Goal: Task Accomplishment & Management: Manage account settings

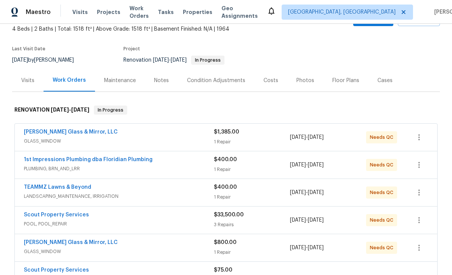
scroll to position [47, 0]
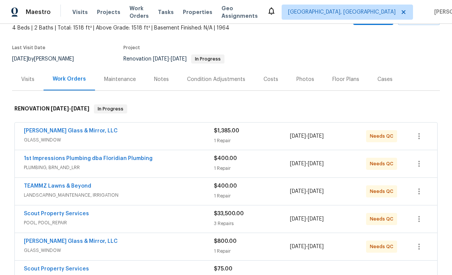
click at [53, 132] on link "[PERSON_NAME] Glass & Mirror, LLC" at bounding box center [71, 130] width 94 height 5
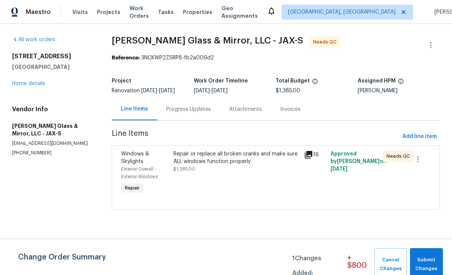
click at [134, 164] on span "Windows & Skylights" at bounding box center [135, 157] width 28 height 13
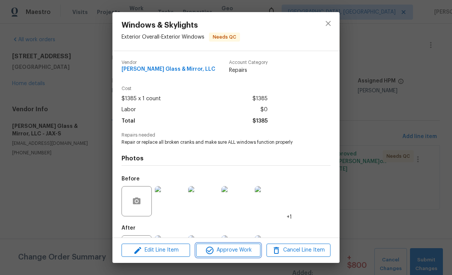
click at [228, 251] on span "Approve Work" at bounding box center [227, 250] width 59 height 9
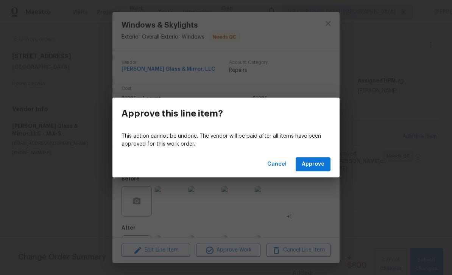
click at [314, 162] on span "Approve" at bounding box center [313, 164] width 23 height 9
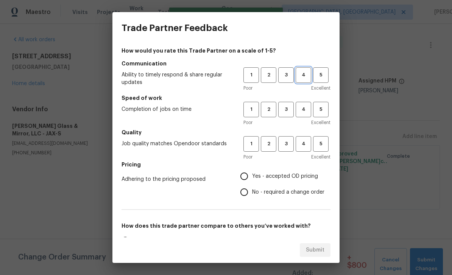
click at [307, 70] on button "4" at bounding box center [304, 75] width 16 height 16
click at [302, 113] on span "4" at bounding box center [303, 109] width 14 height 9
click at [304, 150] on button "4" at bounding box center [304, 144] width 16 height 16
click at [279, 179] on span "Yes - accepted OD pricing" at bounding box center [285, 177] width 66 height 8
click at [252, 179] on input "Yes - accepted OD pricing" at bounding box center [244, 176] width 16 height 16
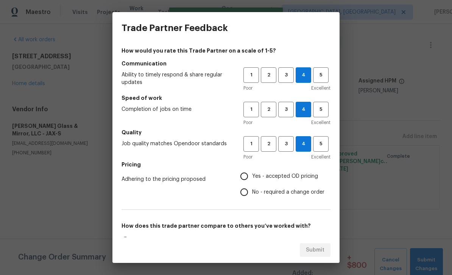
radio input "true"
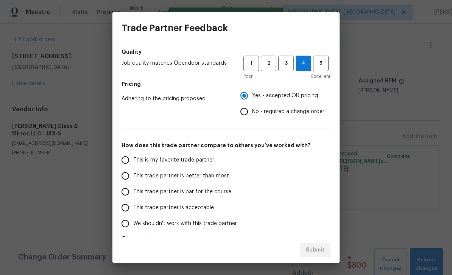
scroll to position [79, 0]
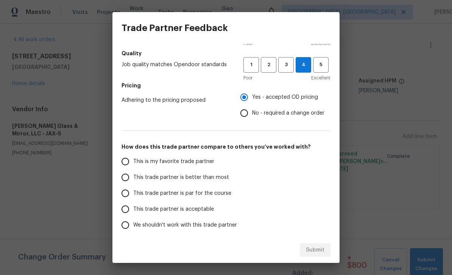
click at [190, 157] on label "This is my favorite trade partner" at bounding box center [177, 162] width 120 height 16
click at [133, 157] on input "This is my favorite trade partner" at bounding box center [125, 162] width 16 height 16
click at [318, 247] on span "Submit" at bounding box center [315, 250] width 19 height 9
radio input "true"
radio input "false"
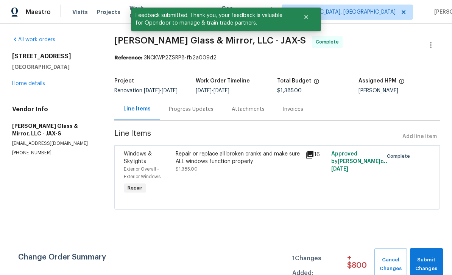
click at [31, 83] on link "Home details" at bounding box center [28, 83] width 33 height 5
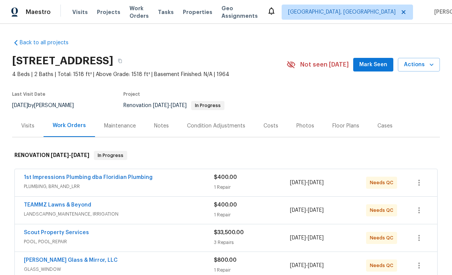
click at [54, 179] on link "1st Impressions Plumbing dba Floridian Plumbing" at bounding box center [88, 177] width 129 height 5
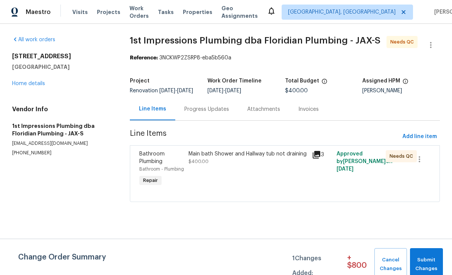
click at [212, 110] on div "Progress Updates" at bounding box center [206, 109] width 63 height 22
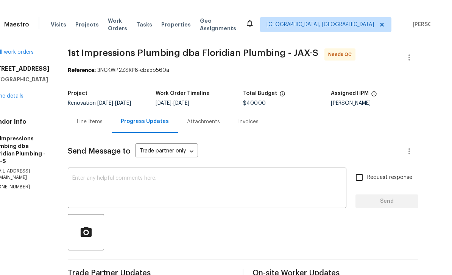
scroll to position [8, 0]
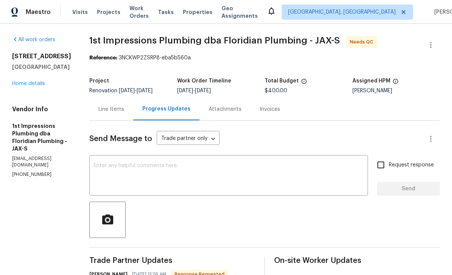
click at [40, 81] on link "Home details" at bounding box center [28, 83] width 33 height 5
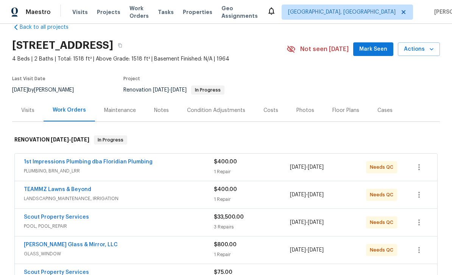
scroll to position [44, 0]
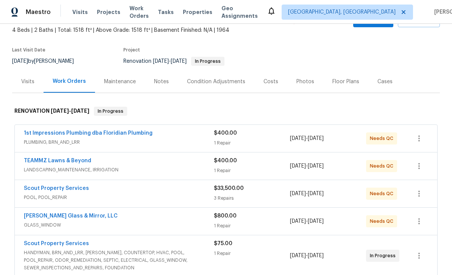
click at [50, 214] on link "[PERSON_NAME] Glass & Mirror, LLC" at bounding box center [71, 216] width 94 height 5
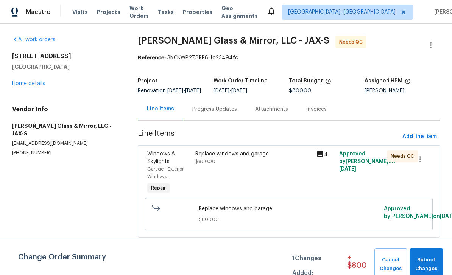
click at [165, 164] on span "Windows & Skylights" at bounding box center [161, 157] width 28 height 13
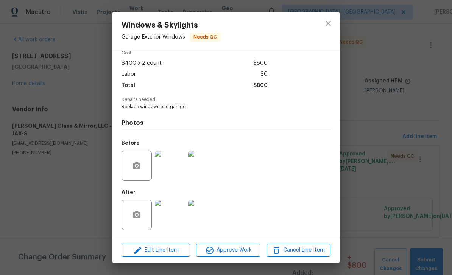
scroll to position [37, 0]
click at [167, 226] on img at bounding box center [170, 215] width 30 height 30
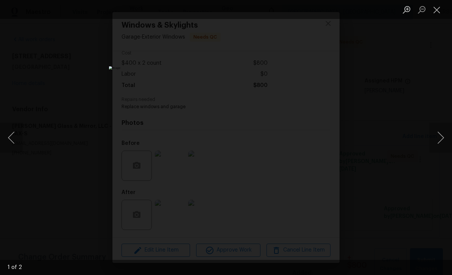
click at [439, 8] on button "Close lightbox" at bounding box center [436, 9] width 15 height 13
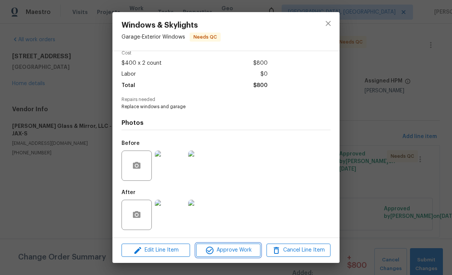
click at [230, 249] on span "Approve Work" at bounding box center [227, 250] width 59 height 9
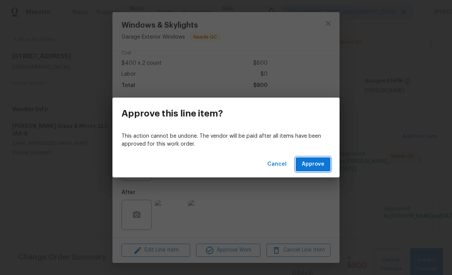
click at [312, 167] on span "Approve" at bounding box center [313, 164] width 23 height 9
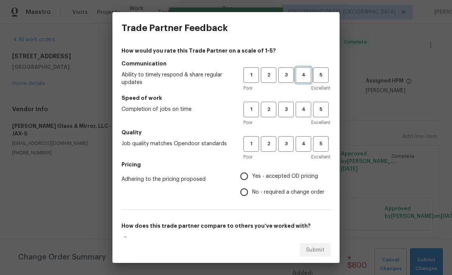
click at [301, 76] on span "4" at bounding box center [303, 75] width 14 height 9
click at [300, 116] on button "4" at bounding box center [304, 110] width 16 height 16
click at [301, 149] on button "4" at bounding box center [304, 144] width 16 height 16
click at [282, 178] on span "Yes - accepted OD pricing" at bounding box center [285, 177] width 66 height 8
click at [252, 178] on input "Yes - accepted OD pricing" at bounding box center [244, 176] width 16 height 16
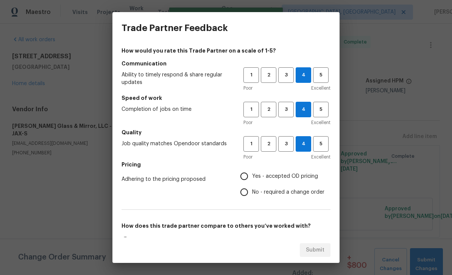
radio input "true"
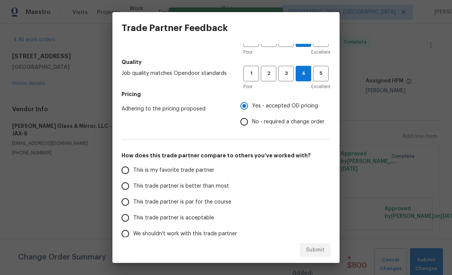
scroll to position [69, 0]
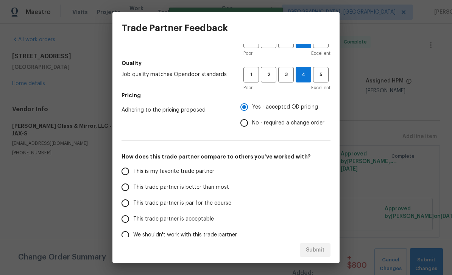
click at [186, 170] on span "This is my favorite trade partner" at bounding box center [173, 172] width 81 height 8
click at [133, 170] on input "This is my favorite trade partner" at bounding box center [125, 172] width 16 height 16
click at [319, 246] on span "Submit" at bounding box center [315, 250] width 19 height 9
radio input "true"
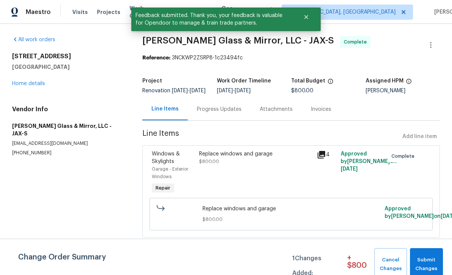
radio input "false"
click at [33, 85] on link "Home details" at bounding box center [28, 83] width 33 height 5
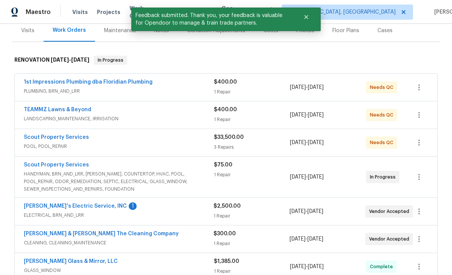
scroll to position [96, 0]
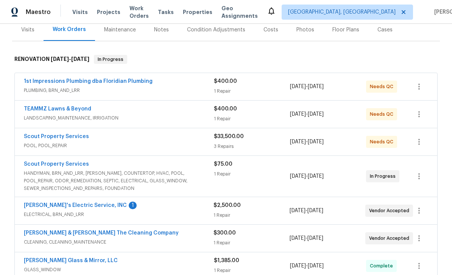
click at [48, 205] on link "[PERSON_NAME]'s Electric Service, INC" at bounding box center [75, 205] width 103 height 5
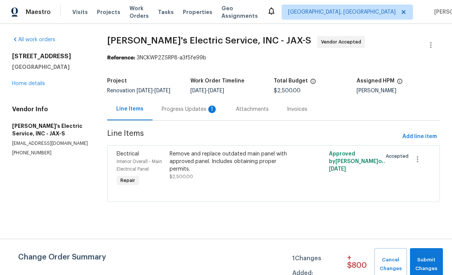
click at [187, 113] on div "Progress Updates 1" at bounding box center [190, 110] width 56 height 8
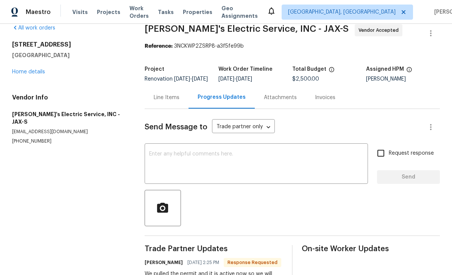
scroll to position [11, 0]
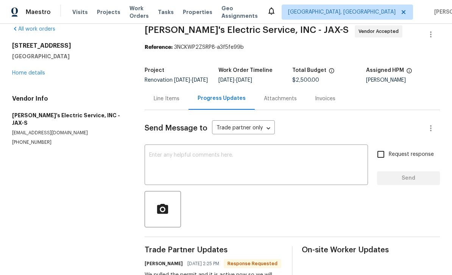
click at [37, 72] on link "Home details" at bounding box center [28, 72] width 33 height 5
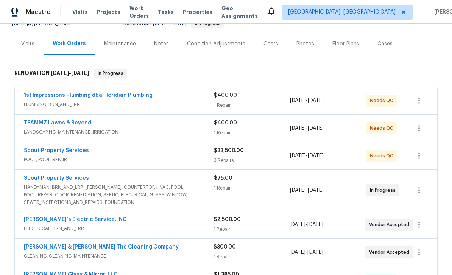
scroll to position [83, 0]
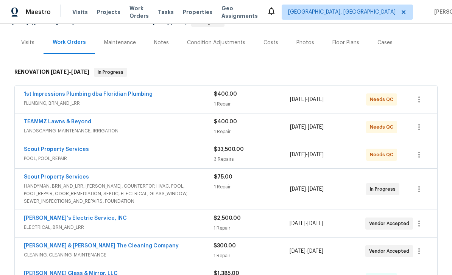
click at [47, 220] on link "[PERSON_NAME]'s Electric Service, INC" at bounding box center [75, 218] width 103 height 5
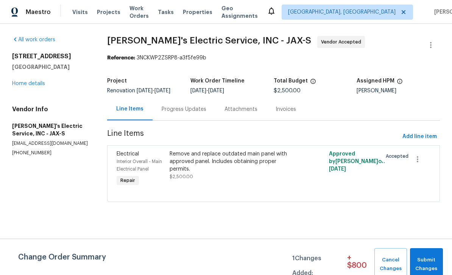
click at [183, 113] on div "Progress Updates" at bounding box center [184, 110] width 45 height 8
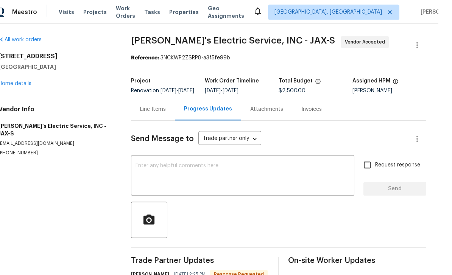
scroll to position [24, 0]
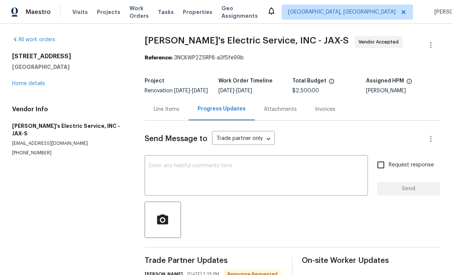
click at [33, 81] on link "Home details" at bounding box center [28, 83] width 33 height 5
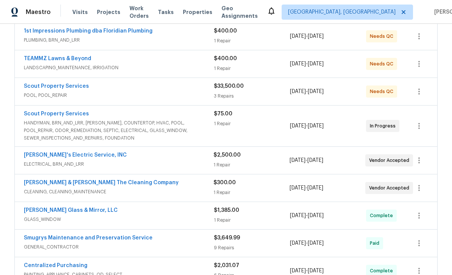
scroll to position [147, 0]
click at [48, 180] on link "[PERSON_NAME] & [PERSON_NAME] The Cleaning Company" at bounding box center [101, 182] width 155 height 5
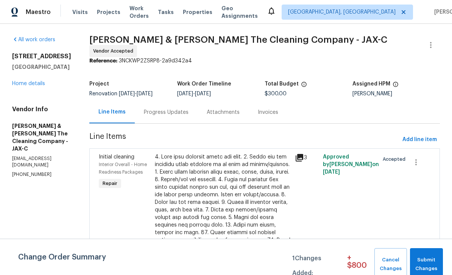
click at [145, 169] on span "Interior Overall - Home Readiness Packages" at bounding box center [123, 168] width 48 height 12
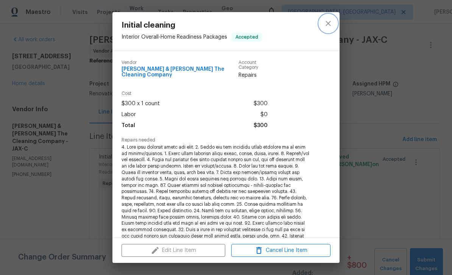
click at [332, 25] on icon "close" at bounding box center [328, 23] width 9 height 9
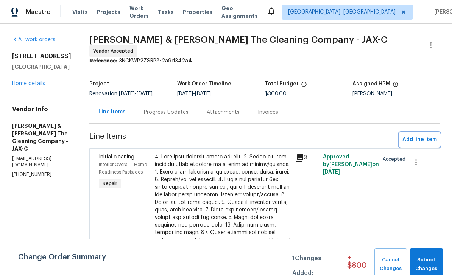
click at [425, 142] on span "Add line item" at bounding box center [419, 139] width 34 height 9
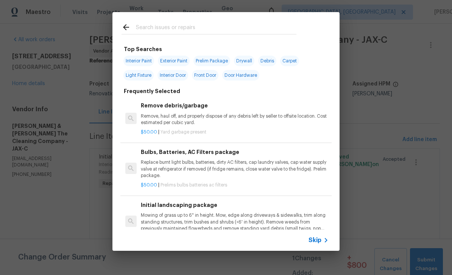
click at [195, 29] on input "text" at bounding box center [216, 28] width 161 height 11
click at [377, 117] on div "Top Searches Interior Paint Exterior Paint Prelim Package Drywall Debris Carpet…" at bounding box center [226, 131] width 452 height 263
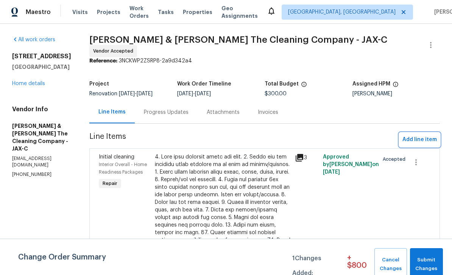
click at [421, 145] on span "Add line item" at bounding box center [419, 139] width 34 height 9
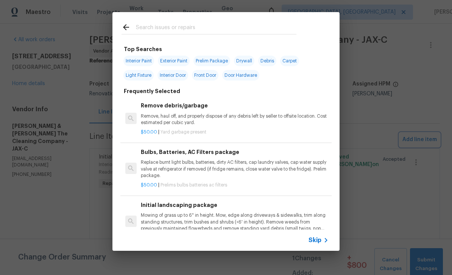
click at [409, 120] on div "Top Searches Interior Paint Exterior Paint Prelim Package Drywall Debris Carpet…" at bounding box center [226, 131] width 452 height 263
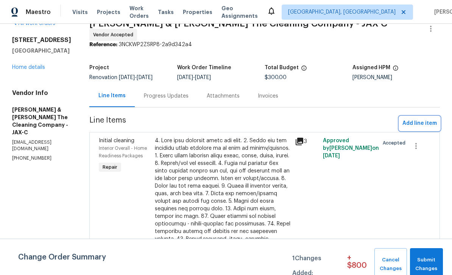
scroll to position [4, 0]
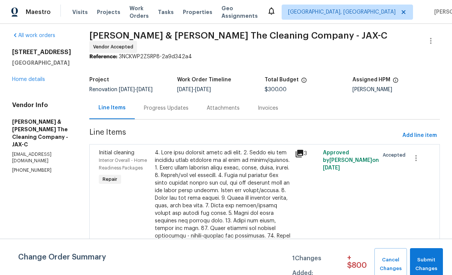
click at [24, 71] on div "[STREET_ADDRESS] Home details" at bounding box center [41, 65] width 59 height 35
click at [23, 82] on link "Home details" at bounding box center [28, 79] width 33 height 5
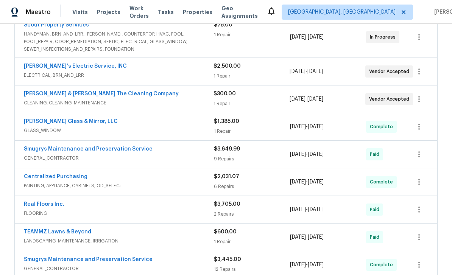
scroll to position [233, 0]
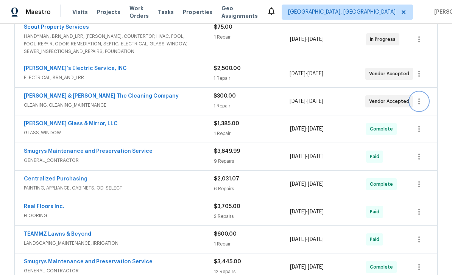
click at [423, 100] on icon "button" at bounding box center [419, 101] width 9 height 9
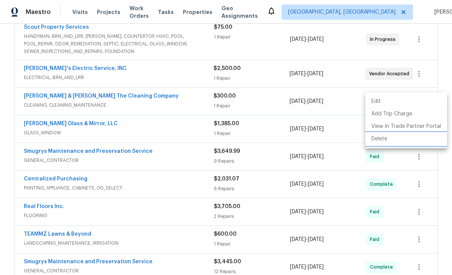
click at [383, 141] on li "Delete" at bounding box center [406, 139] width 82 height 12
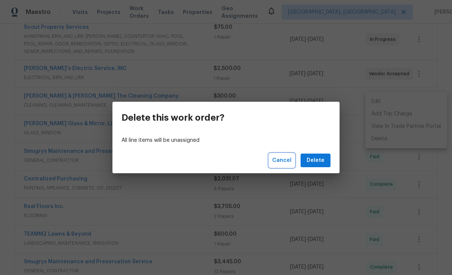
click at [284, 158] on span "Cancel" at bounding box center [281, 160] width 19 height 9
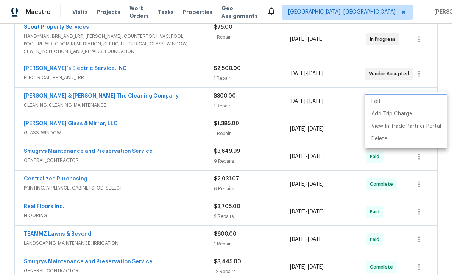
click at [381, 101] on li "Edit" at bounding box center [406, 101] width 82 height 12
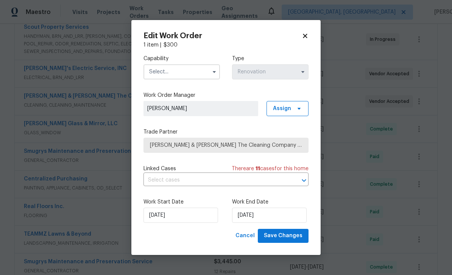
click at [308, 34] on icon at bounding box center [305, 36] width 7 height 7
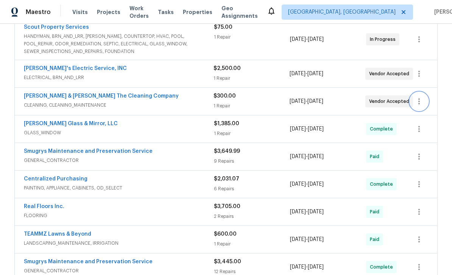
click at [424, 102] on button "button" at bounding box center [419, 101] width 18 height 18
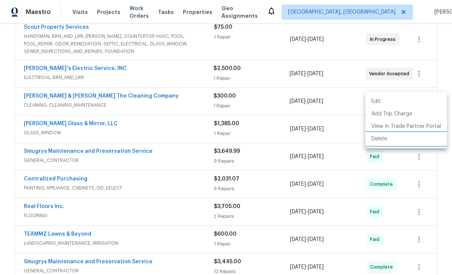
click at [379, 142] on li "Delete" at bounding box center [406, 139] width 82 height 12
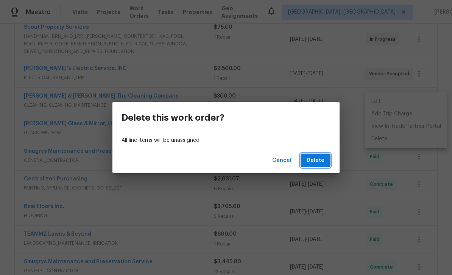
click at [314, 162] on span "Delete" at bounding box center [316, 160] width 18 height 9
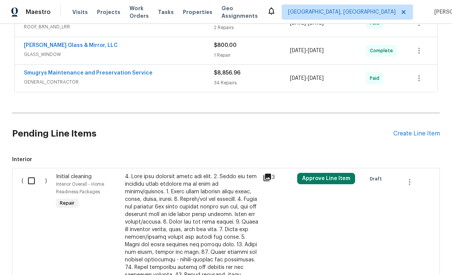
scroll to position [521, 0]
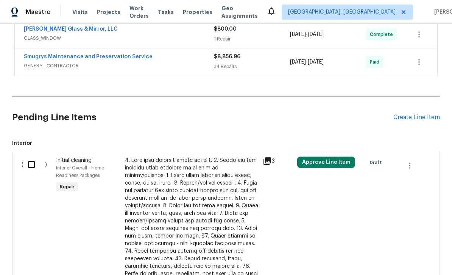
click at [70, 162] on span "Initial cleaning" at bounding box center [74, 160] width 36 height 5
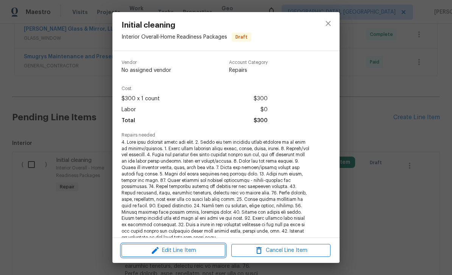
click at [181, 252] on span "Edit Line Item" at bounding box center [173, 250] width 99 height 9
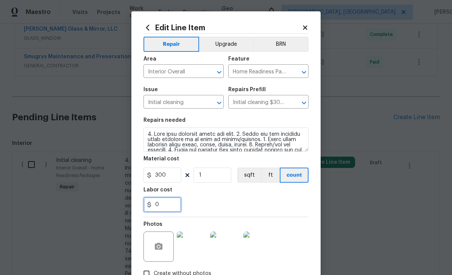
click at [175, 207] on input "0" at bounding box center [162, 204] width 38 height 15
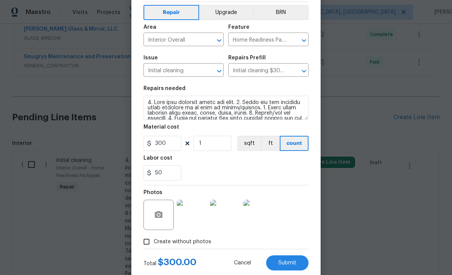
scroll to position [22, 0]
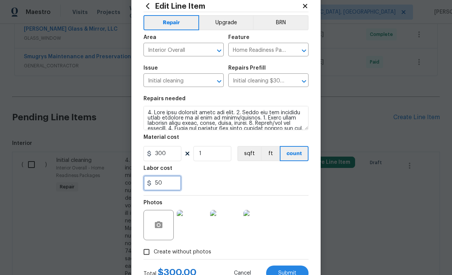
type input "50"
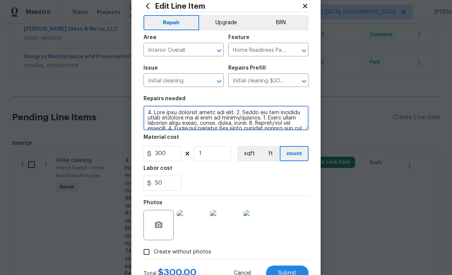
click at [154, 111] on textarea at bounding box center [225, 118] width 165 height 24
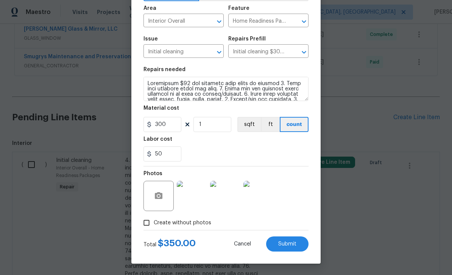
scroll to position [52, 0]
type textarea "Additional $50 for removing over spray on windows 1. Wipe down exterior doors a…"
click at [287, 242] on span "Submit" at bounding box center [287, 245] width 18 height 6
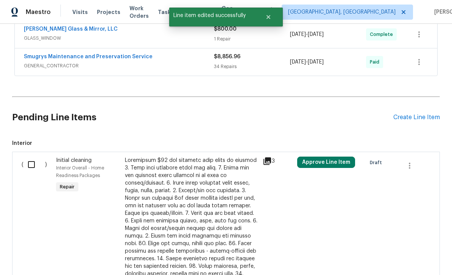
scroll to position [0, 0]
click at [25, 157] on input "checkbox" at bounding box center [34, 165] width 22 height 16
checkbox input "true"
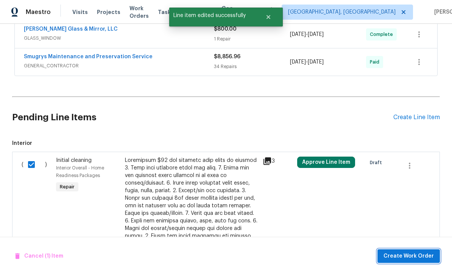
click at [414, 258] on span "Create Work Order" at bounding box center [408, 256] width 50 height 9
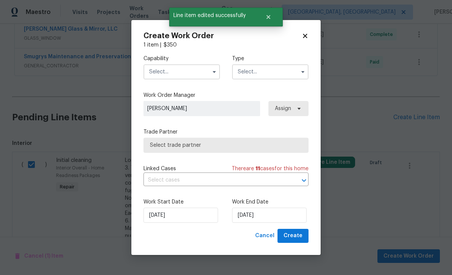
click at [183, 70] on input "text" at bounding box center [181, 71] width 76 height 15
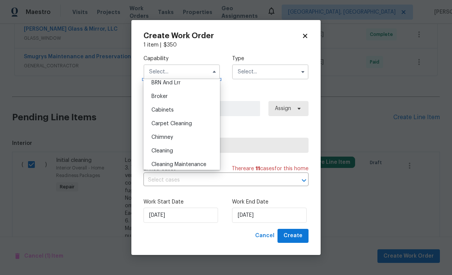
scroll to position [48, 0]
click at [182, 148] on div "Cleaning" at bounding box center [181, 149] width 73 height 14
type input "Cleaning"
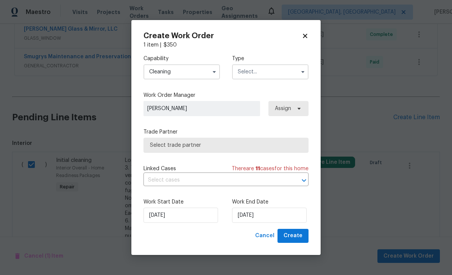
click at [269, 73] on input "text" at bounding box center [270, 71] width 76 height 15
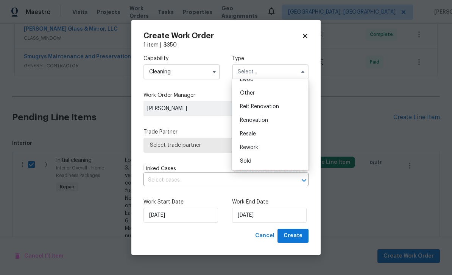
scroll to position [90, 0]
click at [274, 121] on div "Renovation" at bounding box center [270, 121] width 73 height 14
type input "Renovation"
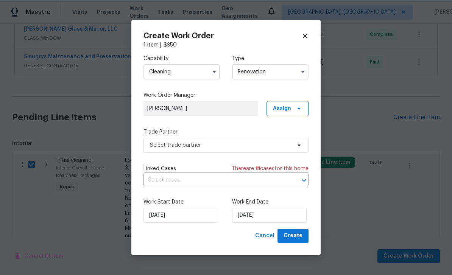
scroll to position [0, 0]
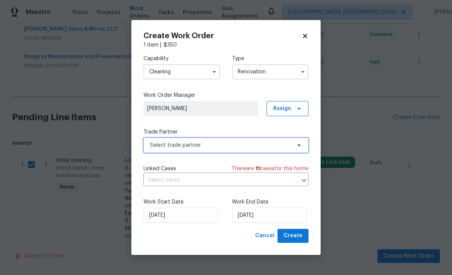
click at [240, 145] on span "Select trade partner" at bounding box center [220, 146] width 141 height 8
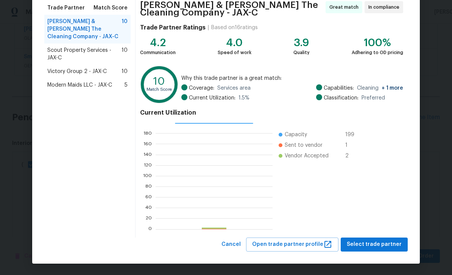
scroll to position [62, 0]
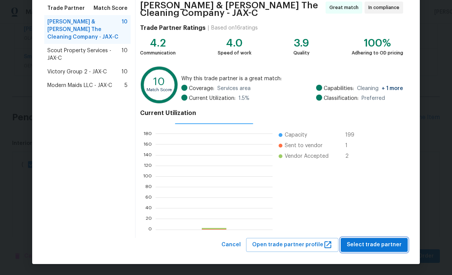
click at [373, 244] on span "Select trade partner" at bounding box center [374, 244] width 55 height 9
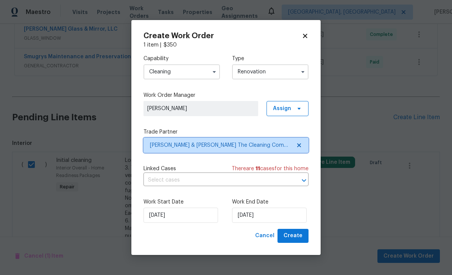
scroll to position [0, 0]
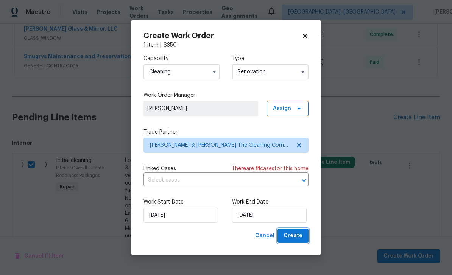
click at [295, 237] on span "Create" at bounding box center [293, 235] width 19 height 9
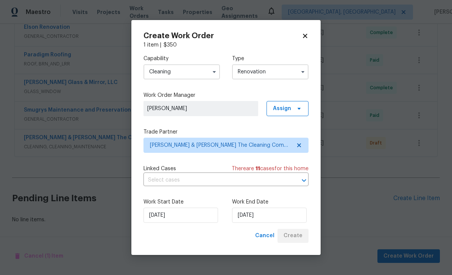
scroll to position [443, 0]
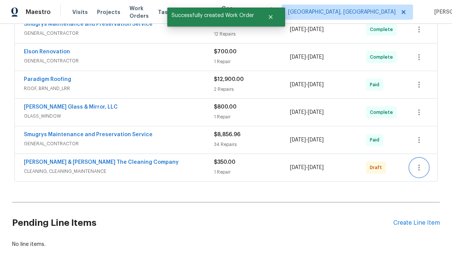
click at [422, 163] on icon "button" at bounding box center [419, 167] width 9 height 9
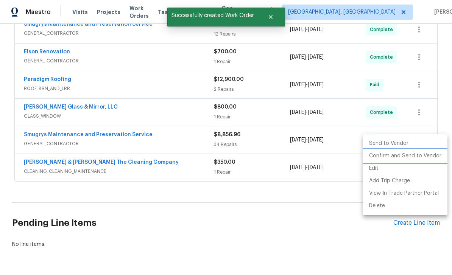
click at [411, 157] on li "Confirm and Send to Vendor" at bounding box center [405, 156] width 84 height 12
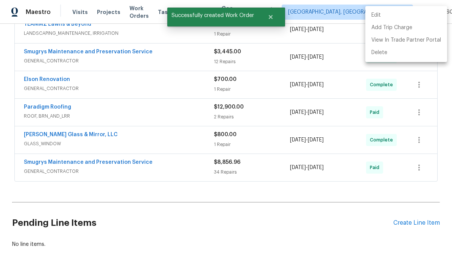
click at [327, 199] on div at bounding box center [226, 137] width 452 height 275
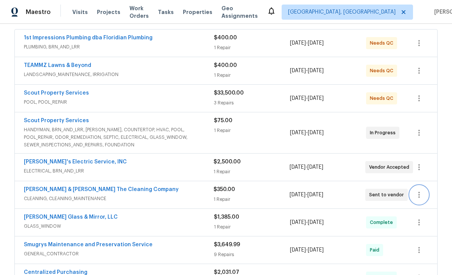
scroll to position [139, 0]
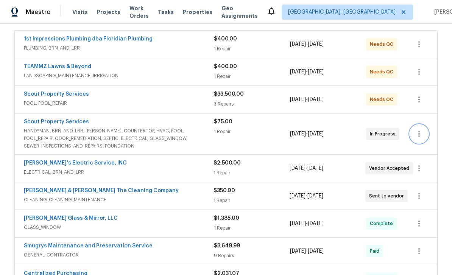
click at [422, 129] on icon "button" at bounding box center [419, 133] width 9 height 9
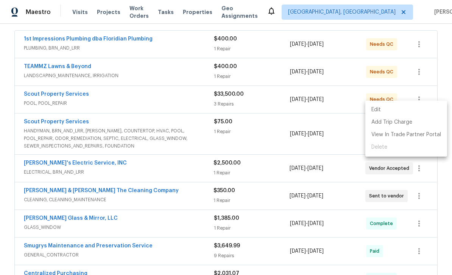
click at [438, 174] on div at bounding box center [226, 137] width 452 height 275
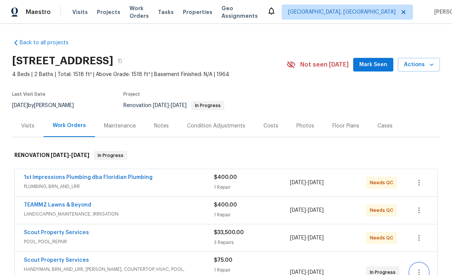
scroll to position [0, 0]
click at [271, 122] on div "Costs" at bounding box center [270, 126] width 15 height 8
